Goal: Information Seeking & Learning: Learn about a topic

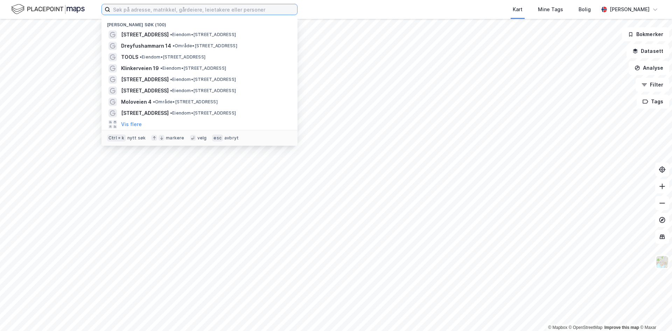
click at [123, 8] on input at bounding box center [203, 9] width 187 height 11
paste input "Stranda Invest AS"
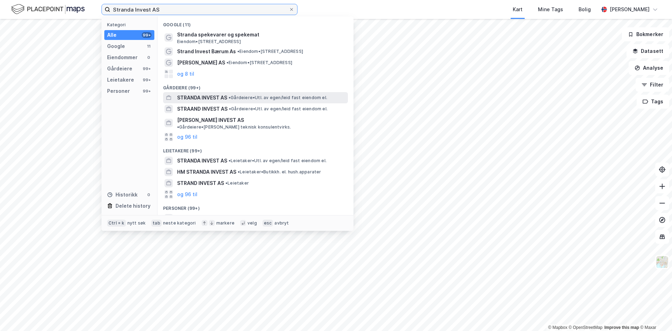
type input "Stranda Invest AS"
click at [234, 97] on span "• Gårdeiere • Utl. av egen/leid fast eiendom el." at bounding box center [278, 98] width 99 height 6
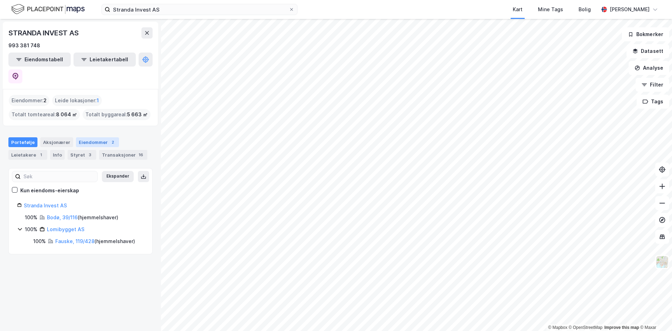
click at [84, 137] on div "Eiendommer 2" at bounding box center [97, 142] width 43 height 10
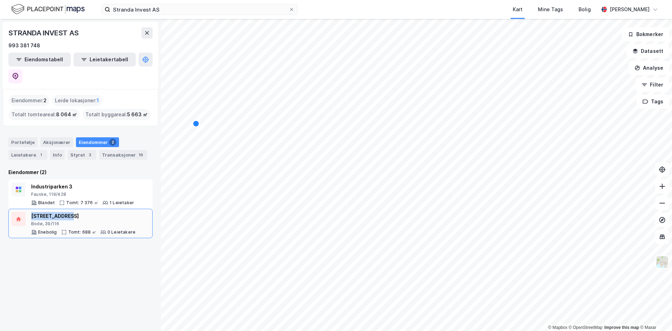
drag, startPoint x: 69, startPoint y: 199, endPoint x: 30, endPoint y: 198, distance: 39.6
click at [30, 212] on div "[STREET_ADDRESS] Tomt: 688 ㎡ 0 Leietakere" at bounding box center [81, 223] width 138 height 23
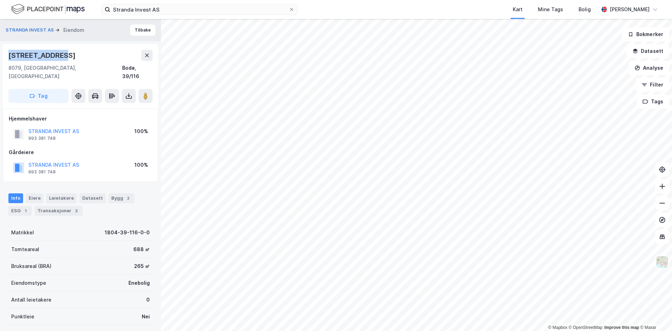
drag, startPoint x: 8, startPoint y: 57, endPoint x: 86, endPoint y: 54, distance: 77.4
click at [86, 54] on div "[STREET_ADDRESS]" at bounding box center [80, 55] width 144 height 11
copy div "[STREET_ADDRESS]"
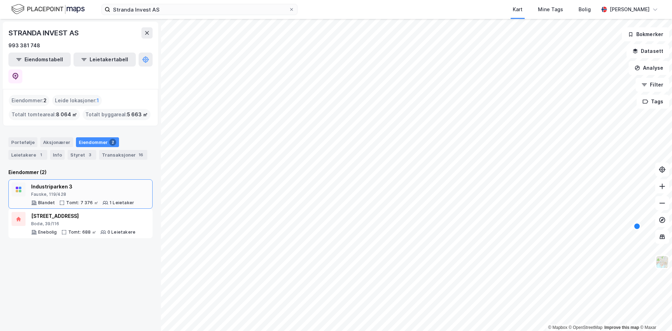
click at [53, 182] on div "Industriparken 3" at bounding box center [82, 186] width 103 height 8
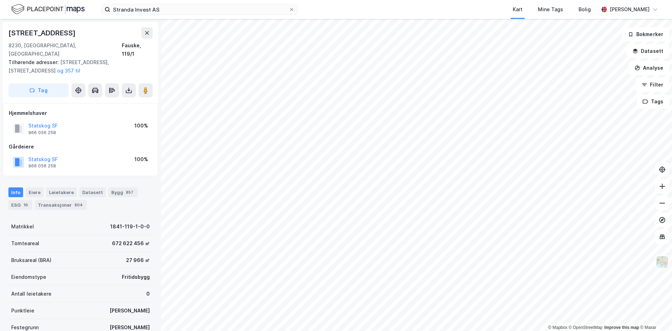
click at [480, 331] on html "Stranda Invest AS Kart Mine Tags Bolig [PERSON_NAME] © Mapbox © OpenStreetMap I…" at bounding box center [336, 165] width 672 height 331
